Goal: Information Seeking & Learning: Compare options

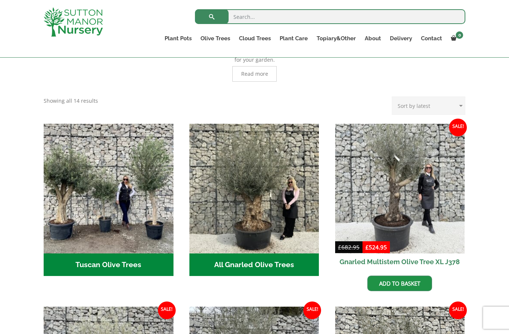
scroll to position [197, 0]
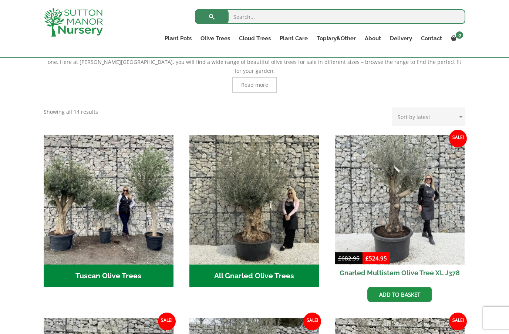
click at [112, 265] on h2 "Tuscan Olive Trees (7)" at bounding box center [109, 276] width 130 height 23
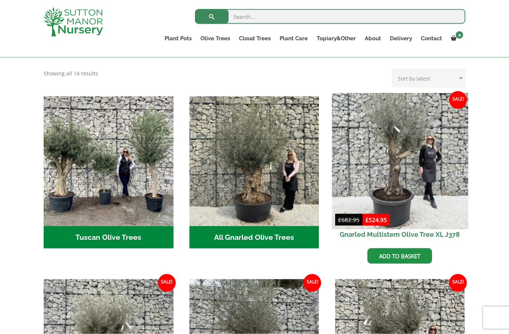
scroll to position [236, 0]
click at [399, 145] on img at bounding box center [399, 161] width 136 height 136
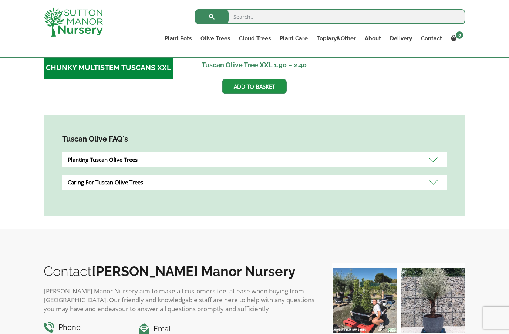
scroll to position [369, 0]
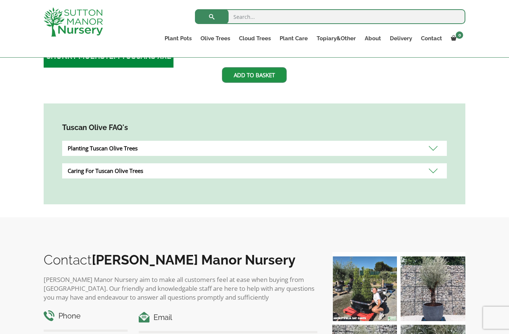
click at [436, 142] on div "Planting Tuscan Olive Trees" at bounding box center [254, 148] width 384 height 15
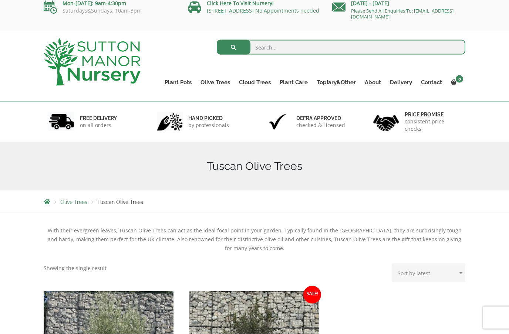
scroll to position [0, 0]
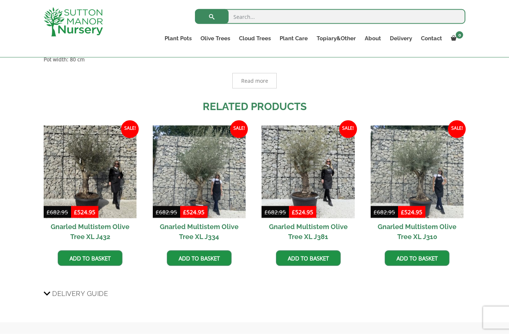
scroll to position [484, 0]
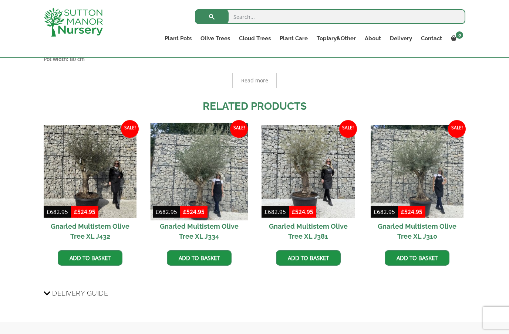
click at [197, 163] on img at bounding box center [199, 172] width 98 height 98
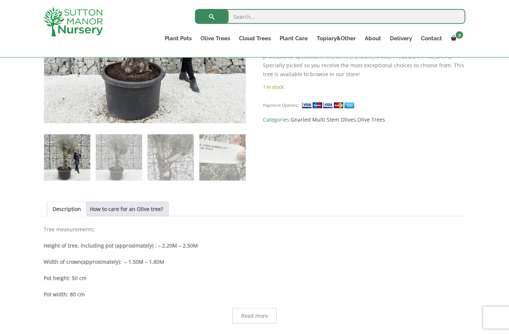
scroll to position [249, 0]
click at [270, 57] on link "Ilex Crenata Cloud Trees" at bounding box center [270, 55] width 72 height 11
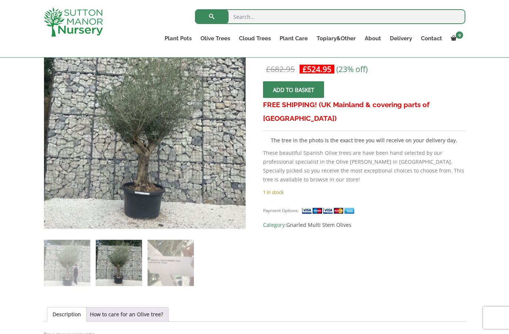
scroll to position [143, 0]
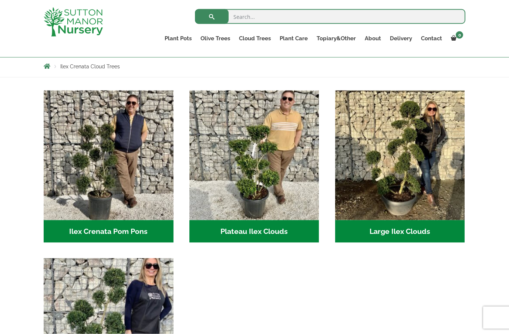
scroll to position [129, 0]
click at [395, 226] on h2 "Large Ilex Clouds (38)" at bounding box center [400, 231] width 130 height 23
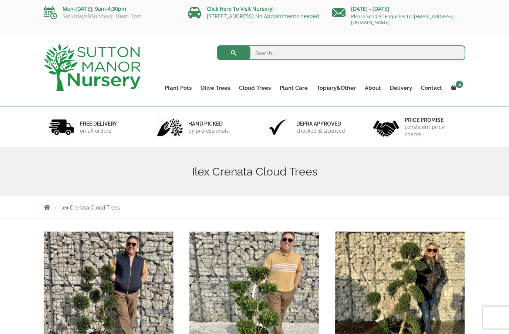
scroll to position [0, 0]
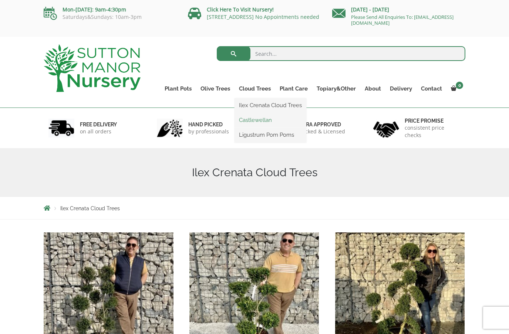
click at [256, 123] on link "Castlewellan" at bounding box center [270, 120] width 72 height 11
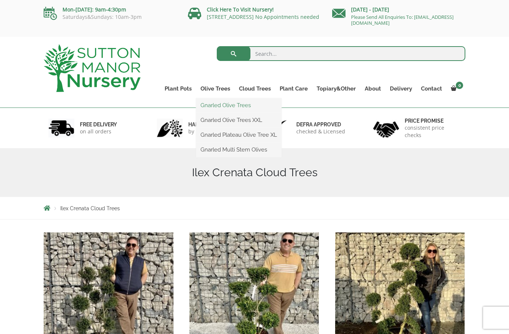
click at [224, 108] on link "Gnarled Olive Trees" at bounding box center [238, 105] width 85 height 11
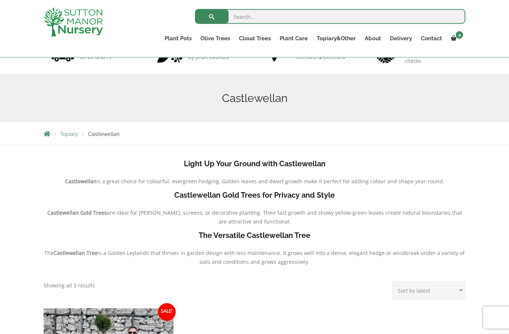
scroll to position [51, 0]
